Goal: Communication & Community: Answer question/provide support

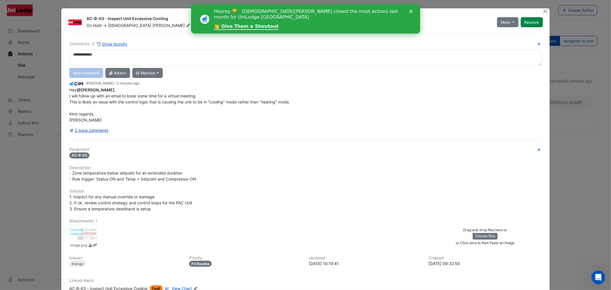
click at [78, 131] on button "2 more comments" at bounding box center [88, 130] width 39 height 10
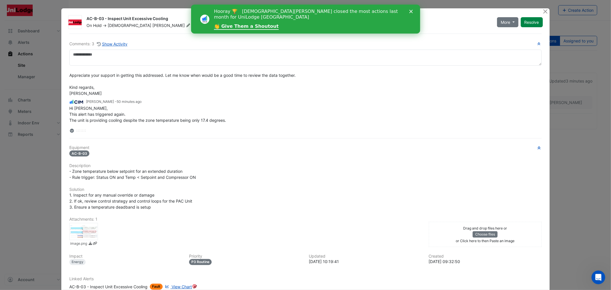
scroll to position [131, 0]
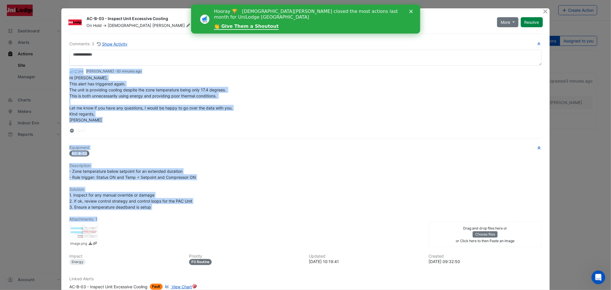
drag, startPoint x: 65, startPoint y: 71, endPoint x: 104, endPoint y: 162, distance: 99.5
click at [166, 234] on div "Comments: 3 Show Activity [PERSON_NAME] - 3 minutes ago Hey @[PERSON_NAME] , I …" at bounding box center [305, 175] width 479 height 282
click at [123, 141] on div "Comments: 3 Show Activity [PERSON_NAME] - 3 minutes ago Hey @[PERSON_NAME] , I …" at bounding box center [305, 175] width 479 height 282
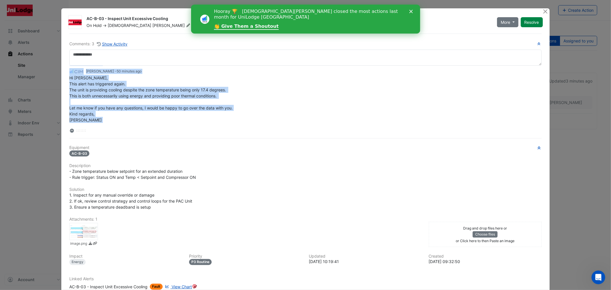
drag, startPoint x: 64, startPoint y: 71, endPoint x: 98, endPoint y: 127, distance: 65.2
click at [98, 127] on div "Comments: 3 Show Activity [PERSON_NAME] - 3 minutes ago Hey @[PERSON_NAME] , I …" at bounding box center [305, 175] width 479 height 282
copy div "Loremi Dolorsit - 2 ametcon adi Eli @Seddoei Temporincididunt , U labo etdolo m…"
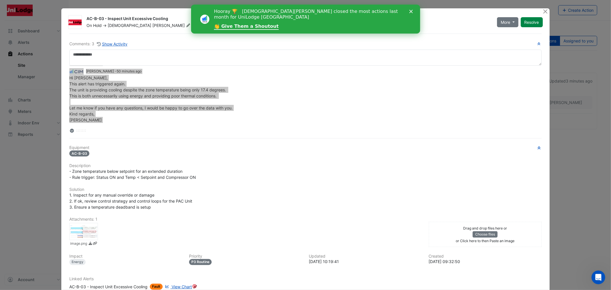
scroll to position [0, 0]
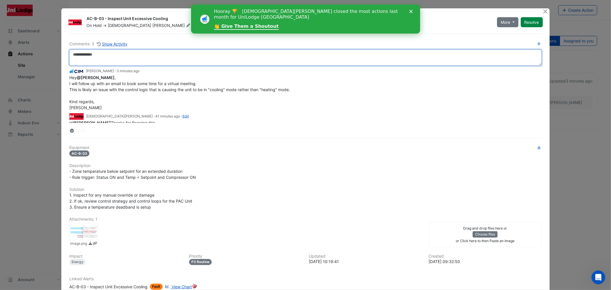
click at [105, 52] on textarea at bounding box center [305, 58] width 472 height 16
click at [82, 55] on textarea at bounding box center [305, 58] width 472 height 16
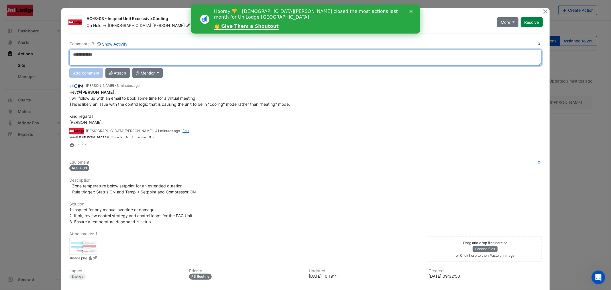
paste textarea "**********"
drag, startPoint x: 92, startPoint y: 53, endPoint x: 78, endPoint y: 53, distance: 14.3
click at [78, 53] on textarea "**********" at bounding box center [305, 58] width 472 height 16
click at [84, 98] on div "**********" at bounding box center [305, 94] width 472 height 107
type textarea "**********"
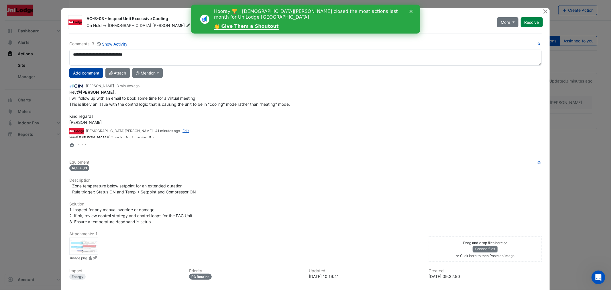
click at [91, 73] on button "Add comment" at bounding box center [86, 73] width 34 height 10
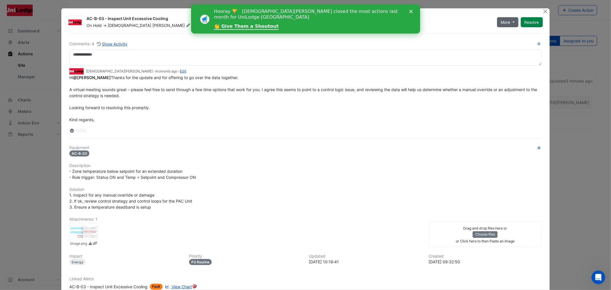
click at [501, 22] on span "More" at bounding box center [505, 22] width 9 height 6
click at [542, 11] on button "Close" at bounding box center [545, 11] width 6 height 6
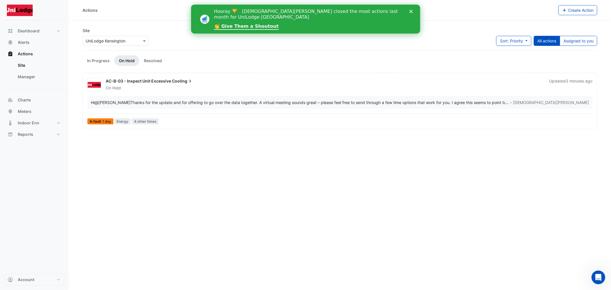
click at [407, 11] on div "Hooray 🏆 [DEMOGRAPHIC_DATA][PERSON_NAME] closed the most actions last month for…" at bounding box center [312, 19] width 197 height 25
click at [27, 41] on span "Alerts" at bounding box center [24, 43] width 12 height 6
